Goal: Information Seeking & Learning: Understand process/instructions

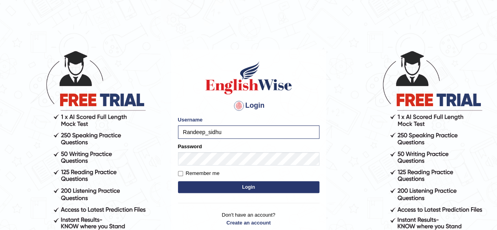
click at [248, 191] on button "Login" at bounding box center [248, 187] width 141 height 12
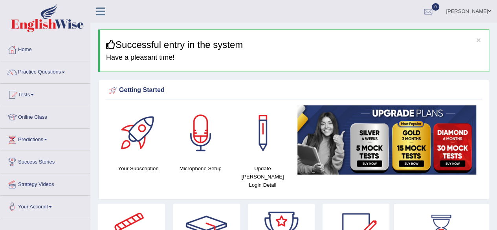
click at [39, 115] on link "Online Class" at bounding box center [45, 116] width 90 height 20
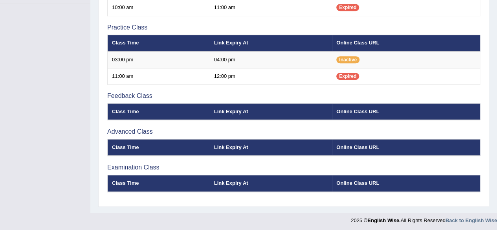
scroll to position [14, 0]
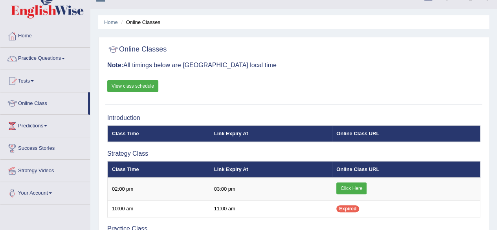
click at [150, 85] on link "View class schedule" at bounding box center [132, 86] width 51 height 12
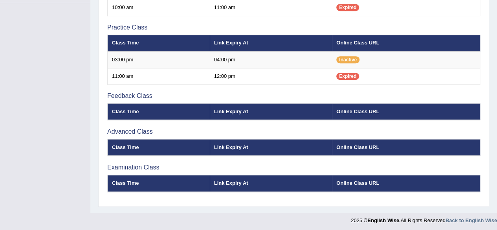
scroll to position [14, 0]
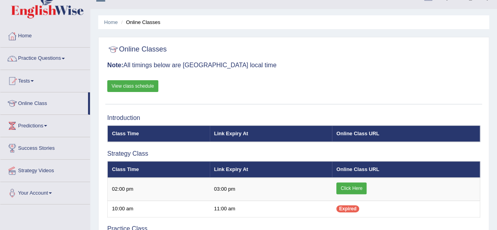
click at [134, 85] on link "View class schedule" at bounding box center [132, 86] width 51 height 12
